Goal: Information Seeking & Learning: Learn about a topic

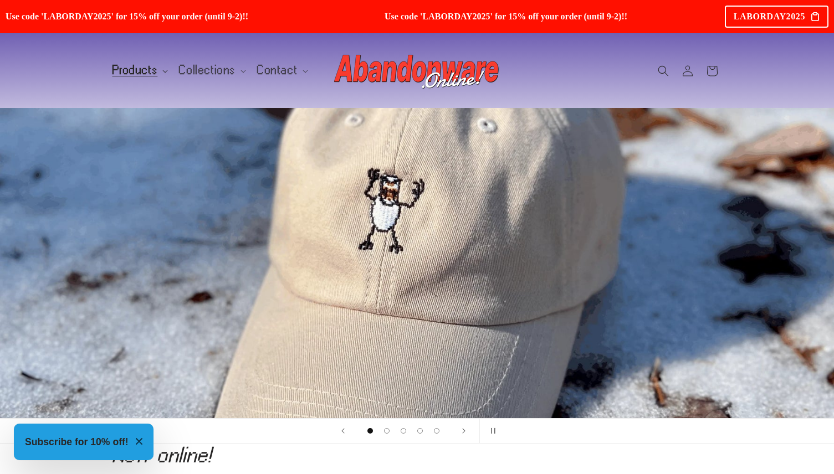
click at [147, 70] on span "Products" at bounding box center [134, 70] width 45 height 10
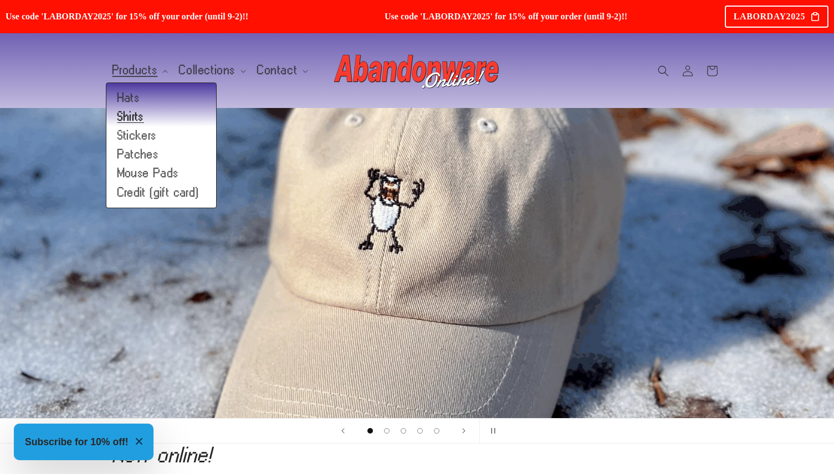
click at [141, 117] on link "Shirts" at bounding box center [161, 116] width 110 height 19
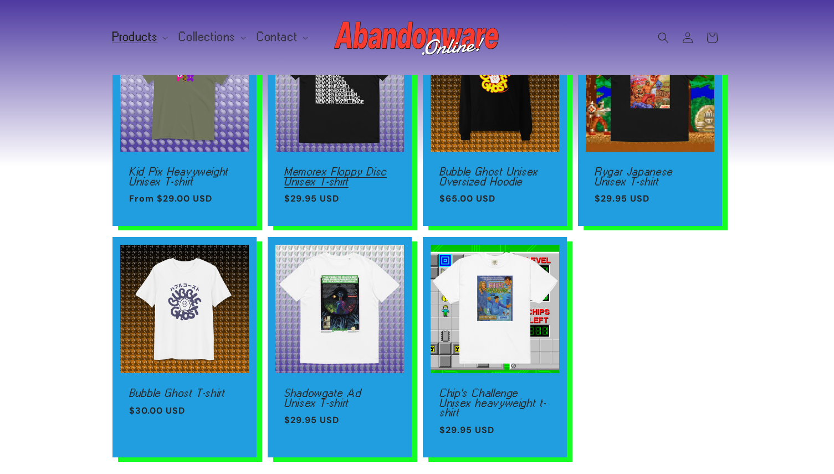
scroll to position [201, 0]
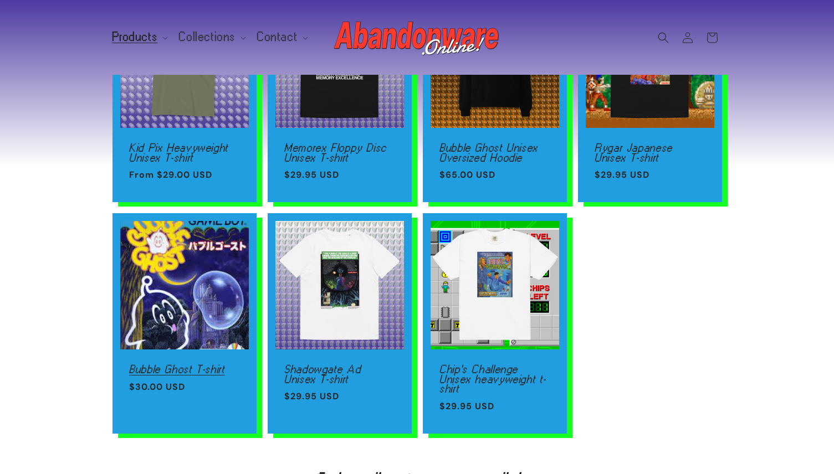
click at [208, 364] on link "Bubble Ghost T-shirt" at bounding box center [184, 369] width 111 height 10
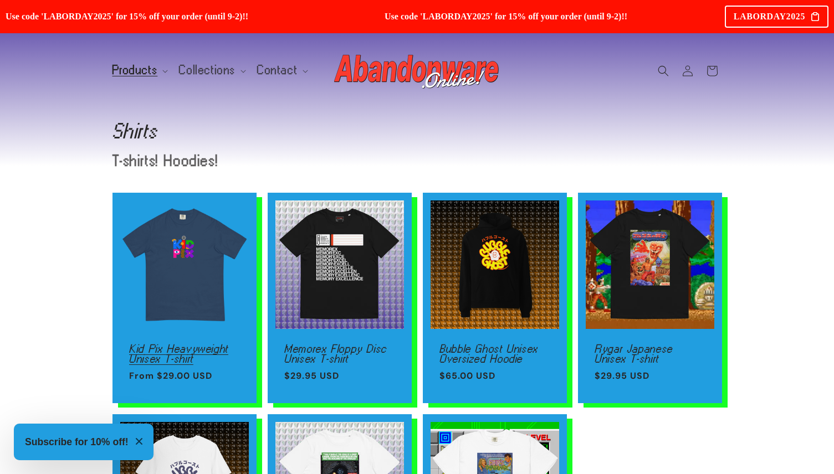
scroll to position [0, 0]
click at [210, 344] on link "Kid Pix Heavyweight Unisex T-shirt" at bounding box center [184, 353] width 111 height 19
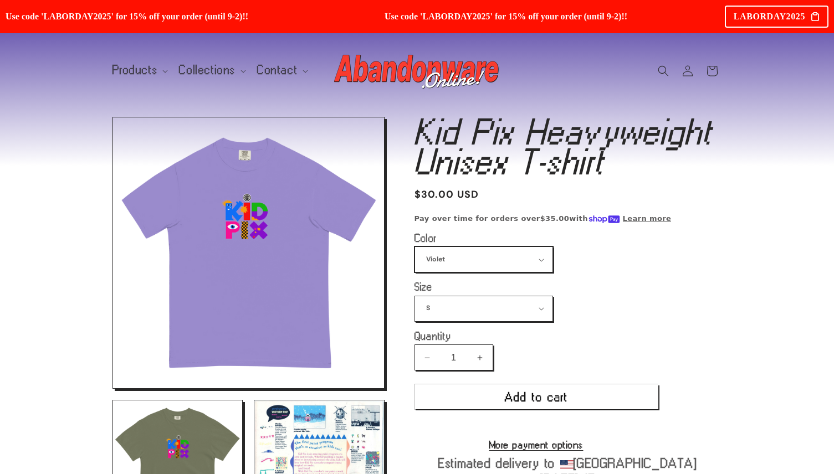
click at [450, 246] on div "Black True Navy Watermelon Violet Lagoon Blue Butter Moss" at bounding box center [483, 259] width 138 height 26
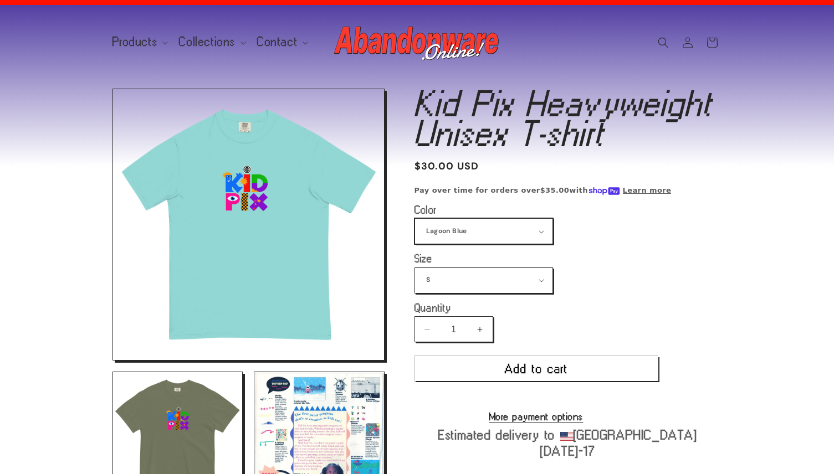
scroll to position [25, 0]
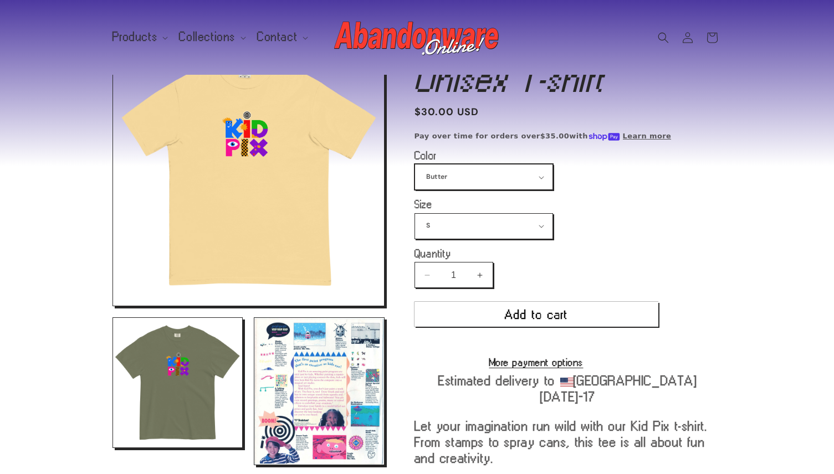
scroll to position [46, 0]
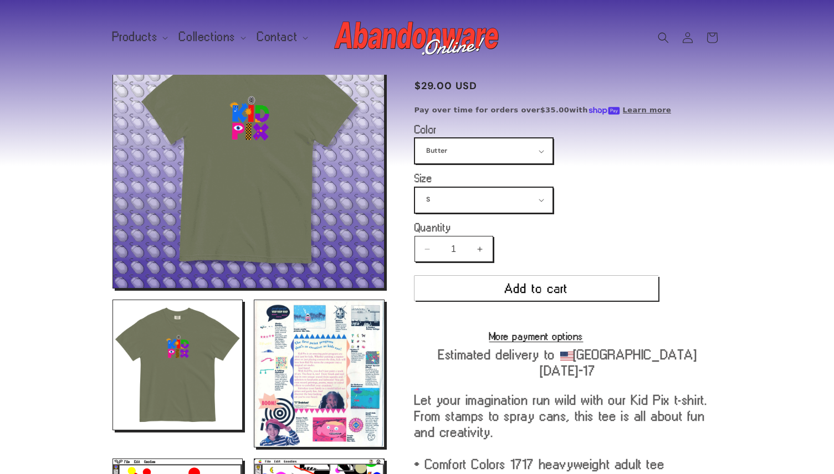
scroll to position [11, 0]
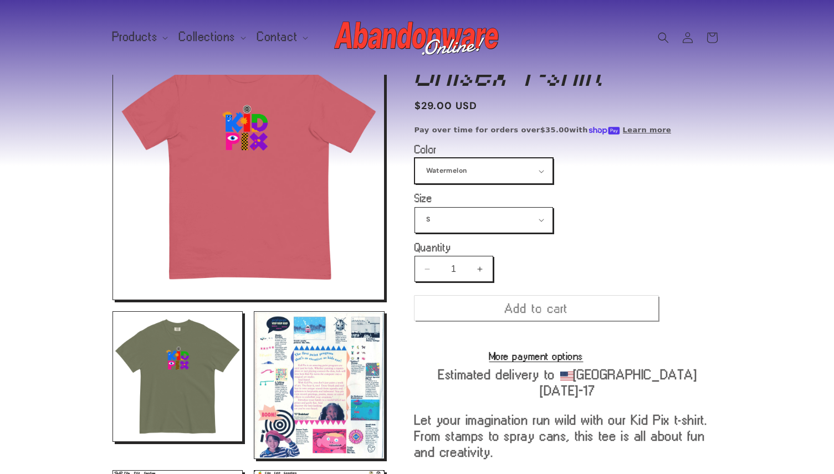
scroll to position [117, 0]
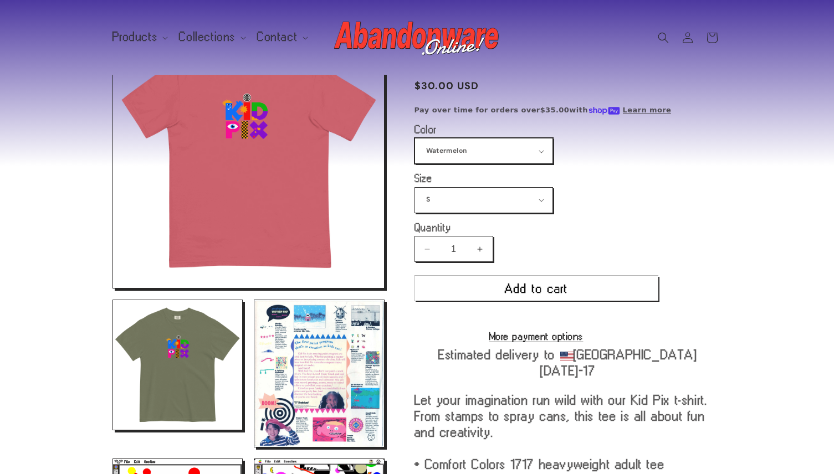
select select "True Navy"
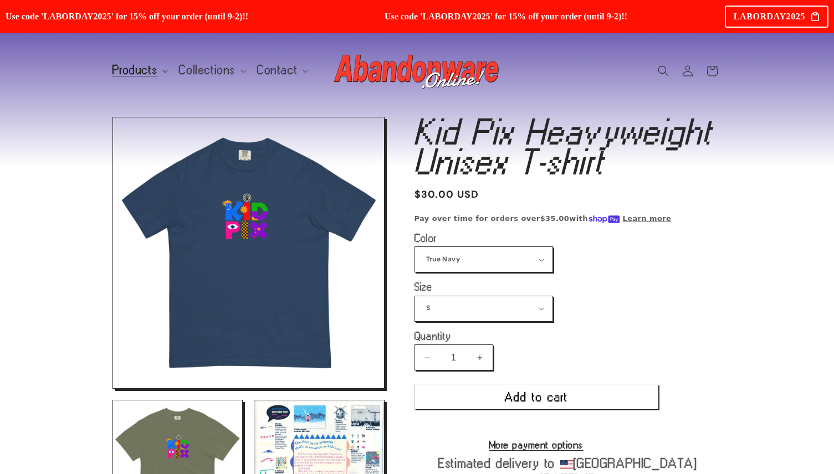
click at [136, 65] on span "Products" at bounding box center [134, 70] width 45 height 10
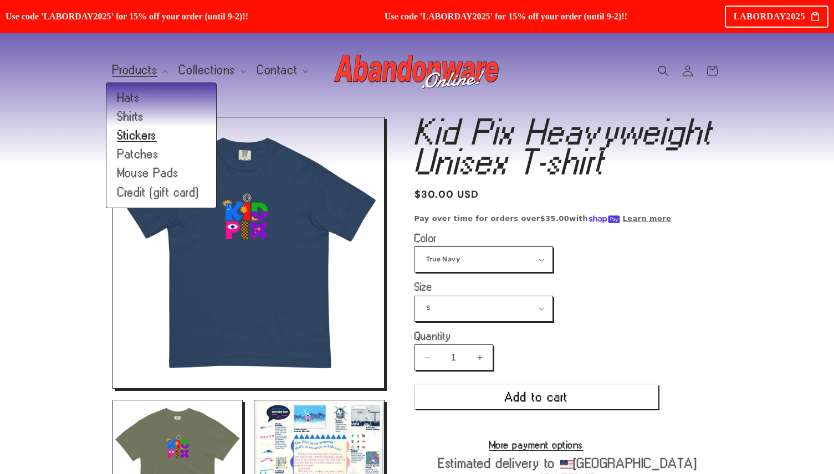
click at [145, 135] on link "Stickers" at bounding box center [161, 135] width 110 height 19
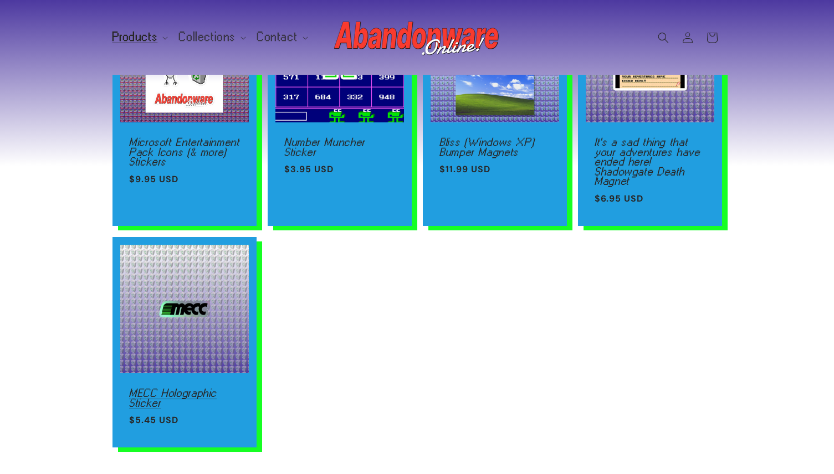
scroll to position [205, 0]
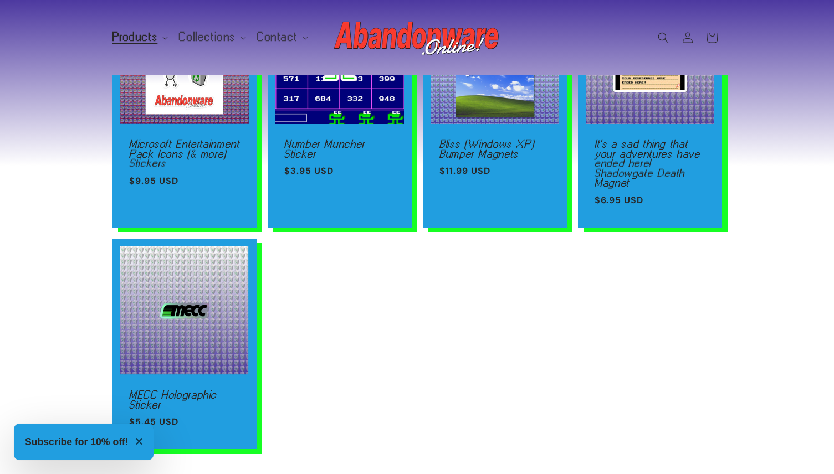
click at [140, 39] on span "Products" at bounding box center [134, 37] width 45 height 10
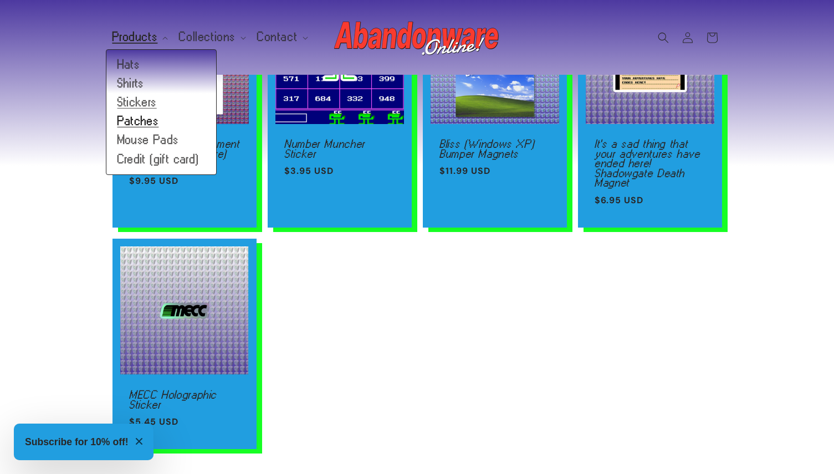
click at [135, 115] on link "Patches" at bounding box center [161, 121] width 110 height 19
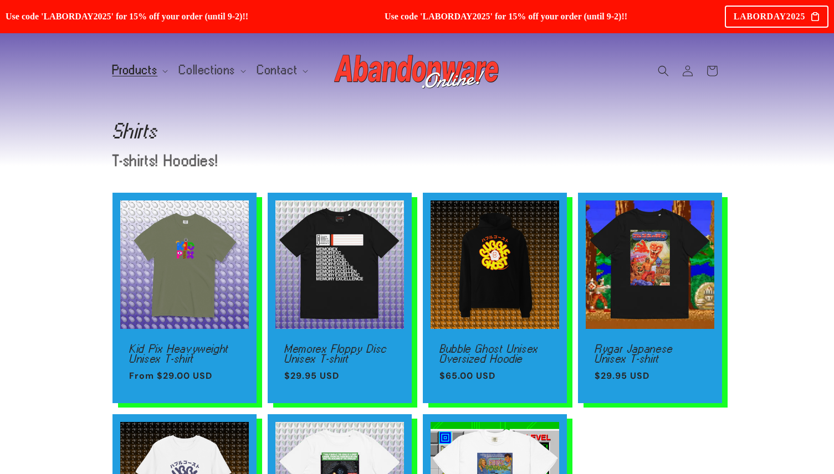
click at [130, 83] on header "Products Products Hats Shirts Stickers Patches Mouse Pads Credit (gift card)" at bounding box center [417, 70] width 665 height 75
click at [130, 73] on span "Products" at bounding box center [134, 70] width 45 height 10
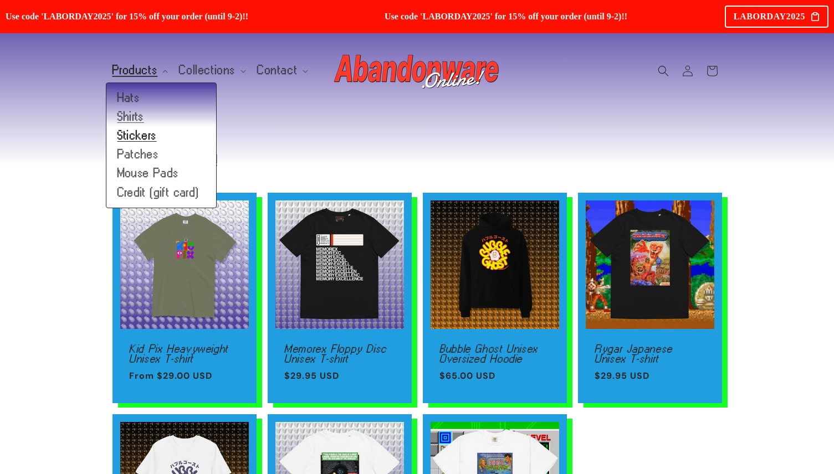
click at [132, 135] on link "Stickers" at bounding box center [161, 135] width 110 height 19
